Goal: Browse casually: Explore the website without a specific task or goal

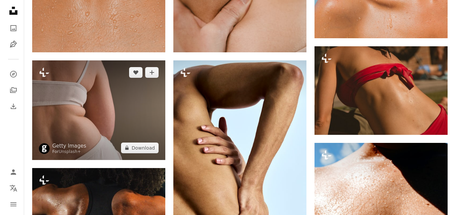
scroll to position [675, 0]
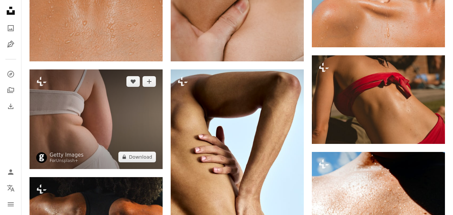
click at [92, 87] on img at bounding box center [96, 118] width 133 height 99
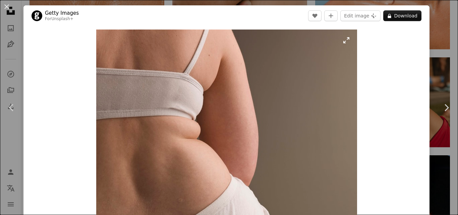
click at [168, 54] on img "Zoom in on this image" at bounding box center [226, 127] width 261 height 195
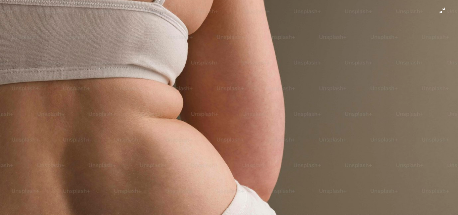
scroll to position [119, 0]
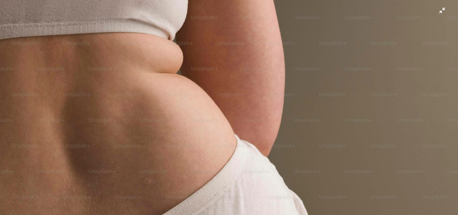
click at [436, 12] on img "Zoom out on this image" at bounding box center [229, 52] width 459 height 343
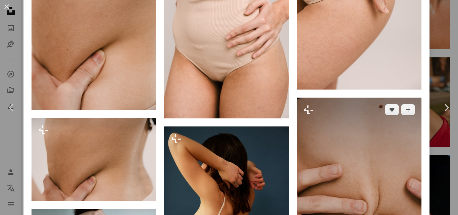
scroll to position [982, 0]
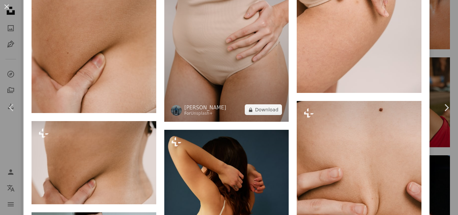
click at [240, 63] on img at bounding box center [226, 28] width 125 height 187
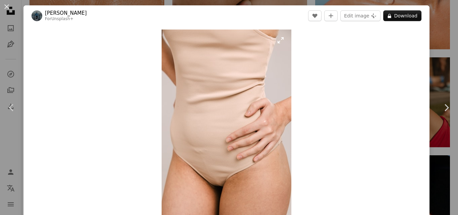
scroll to position [34, 0]
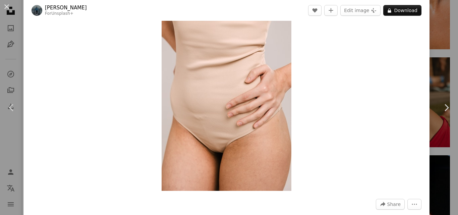
click at [233, 164] on img "Zoom in on this image" at bounding box center [227, 93] width 130 height 195
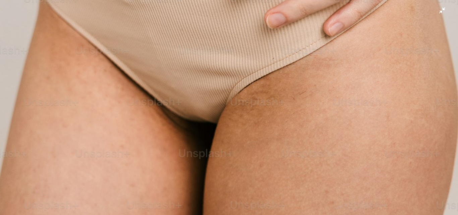
scroll to position [458, 0]
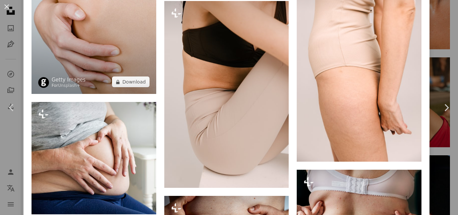
scroll to position [1835, 0]
